Goal: Find specific page/section: Find specific page/section

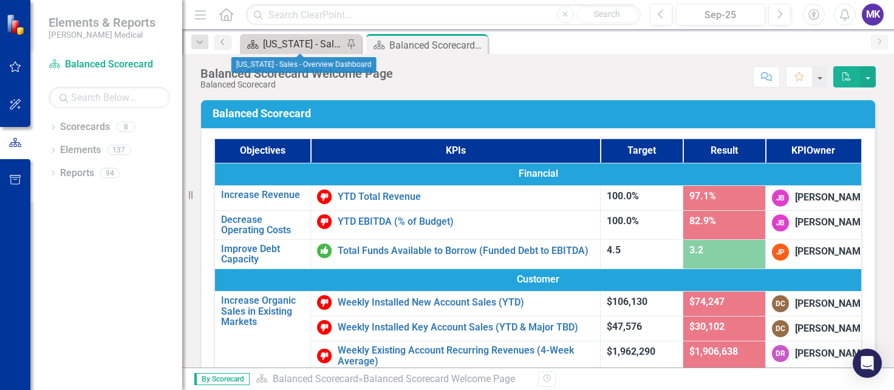
click at [311, 47] on div "[US_STATE] - Sales - Overview Dashboard" at bounding box center [303, 43] width 80 height 15
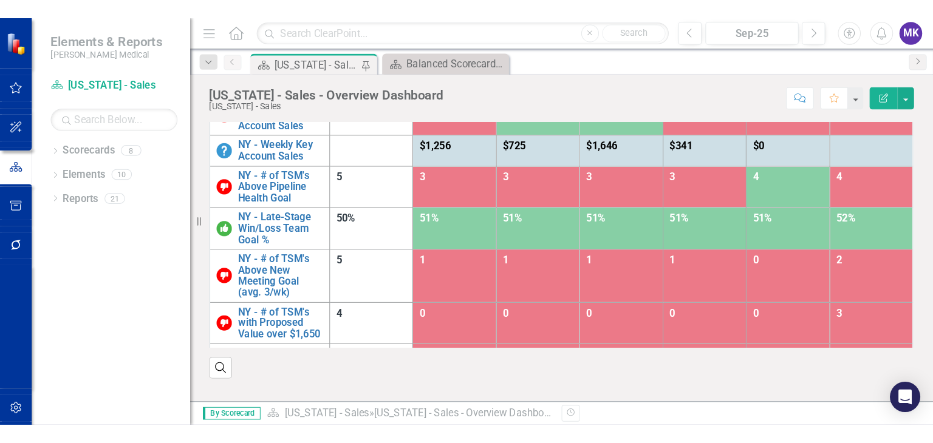
scroll to position [75, 0]
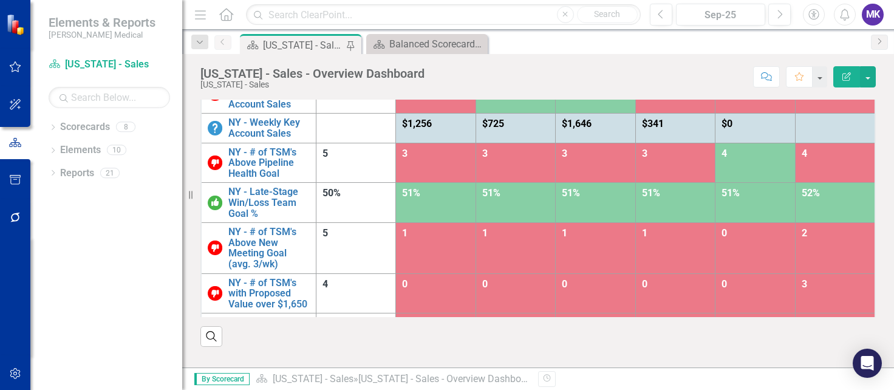
click at [117, 372] on div "Dropdown Scorecards 8 Balanced Scorecard Dropdown Sales Key Accounts - Sales [U…" at bounding box center [106, 253] width 152 height 273
click at [624, 362] on p at bounding box center [538, 370] width 676 height 16
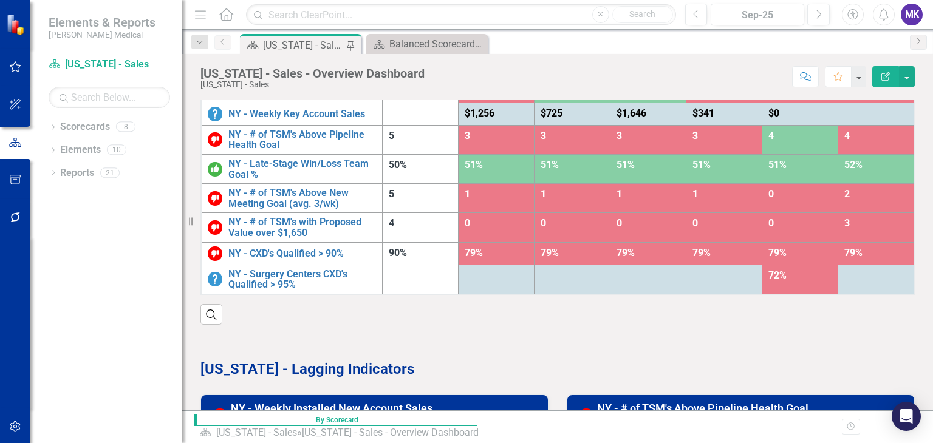
click at [194, 229] on div "KPIs Target Result Apr-25 May-25 Jun-25 [DATE]-25 Aug-25 Sep-25 NY - Weekly Ins…" at bounding box center [557, 167] width 733 height 316
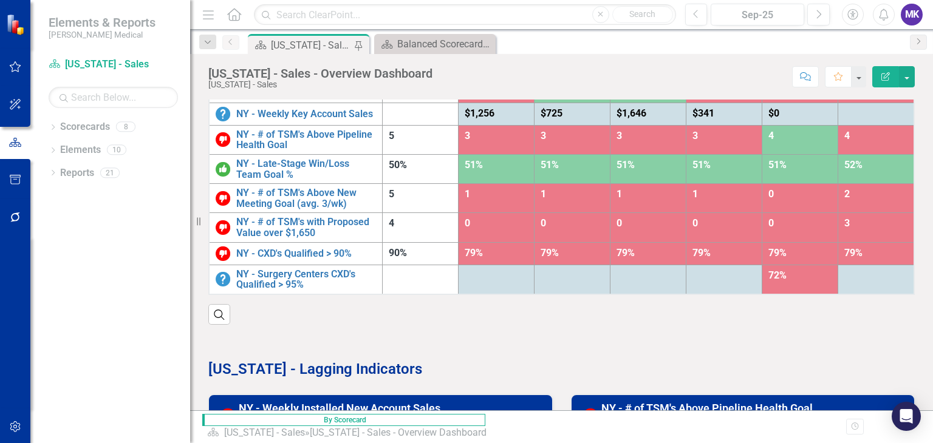
click at [190, 221] on div "Resize" at bounding box center [195, 221] width 10 height 443
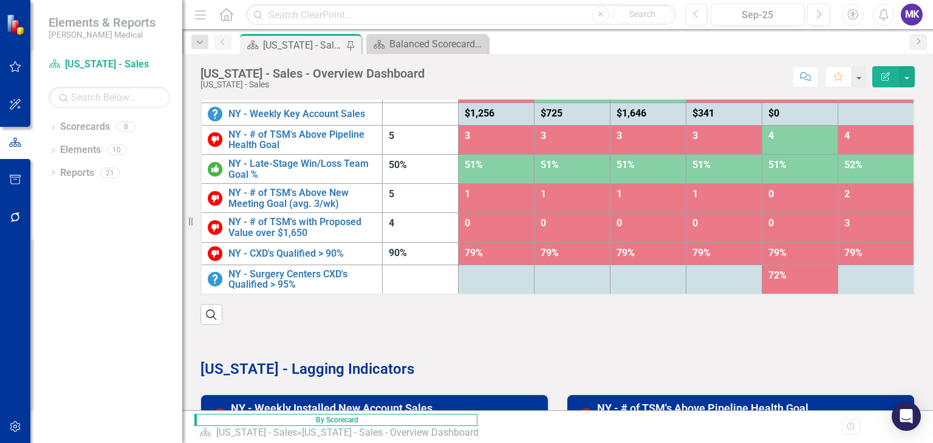
drag, startPoint x: 190, startPoint y: 221, endPoint x: 91, endPoint y: 219, distance: 99.6
click at [91, 219] on div "Elements & Reports [PERSON_NAME] Medical Scorecard [US_STATE] - Sales Search Dr…" at bounding box center [91, 221] width 182 height 443
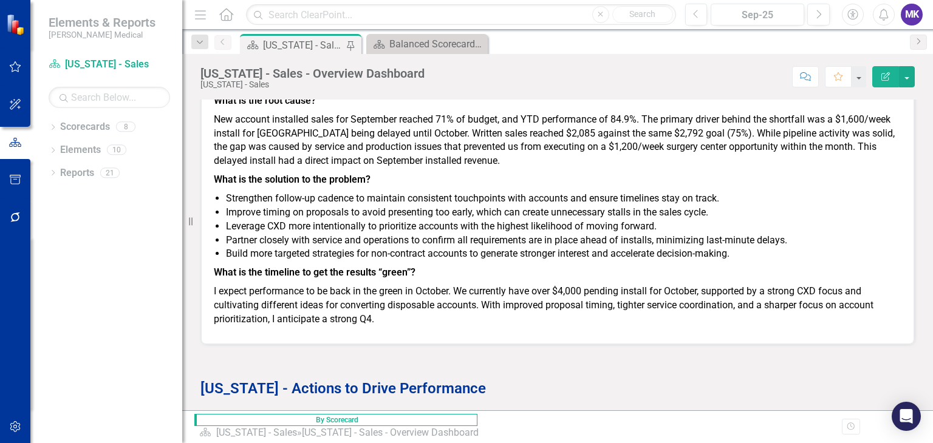
scroll to position [1591, 0]
